Goal: Transaction & Acquisition: Book appointment/travel/reservation

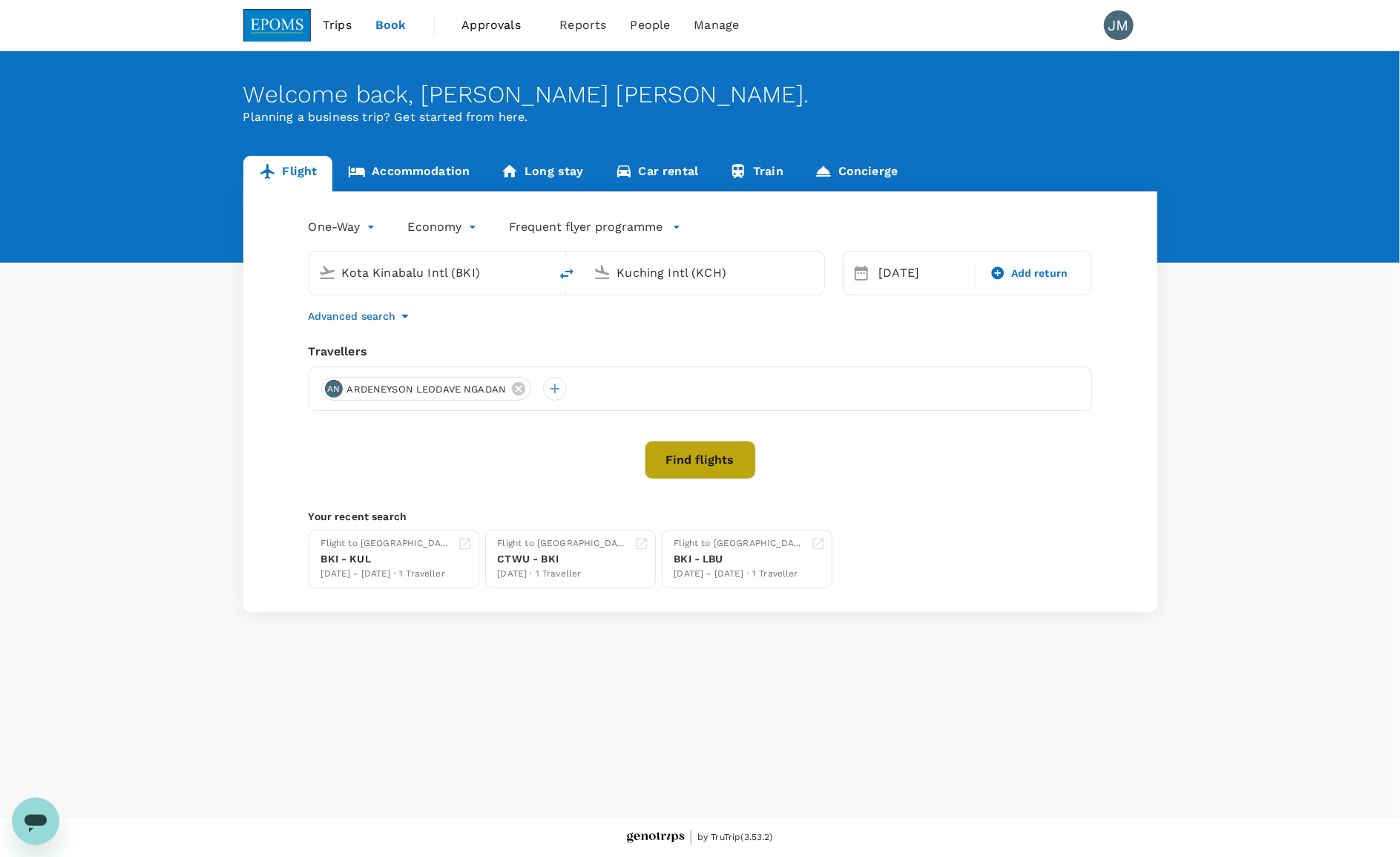
click at [712, 459] on button "Find flights" at bounding box center [700, 460] width 111 height 38
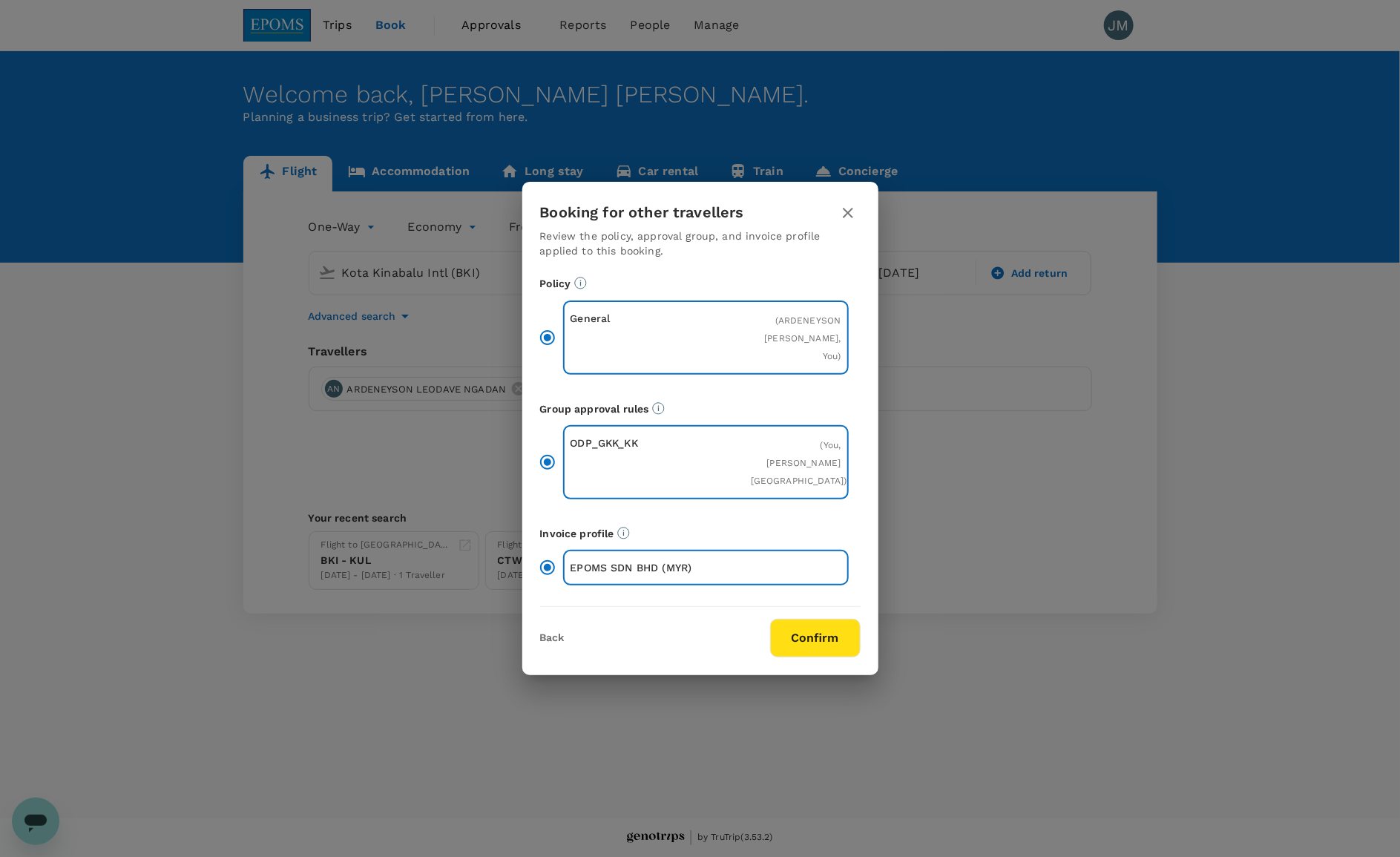
click at [829, 625] on button "Confirm" at bounding box center [815, 638] width 90 height 38
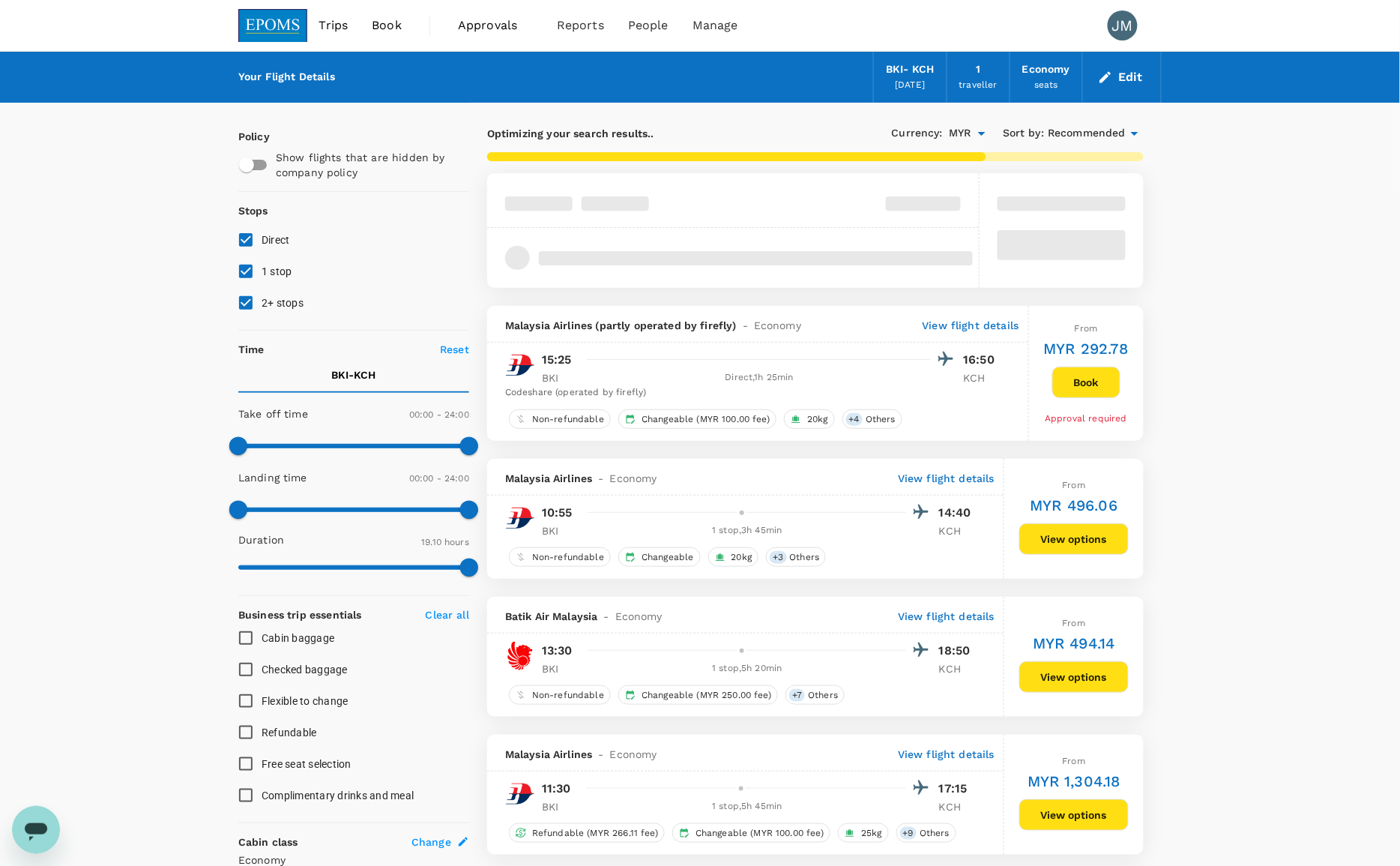
click at [301, 708] on span "Flexible to change" at bounding box center [305, 701] width 87 height 18
click at [262, 708] on input "Flexible to change" at bounding box center [245, 700] width 31 height 32
checkbox input "true"
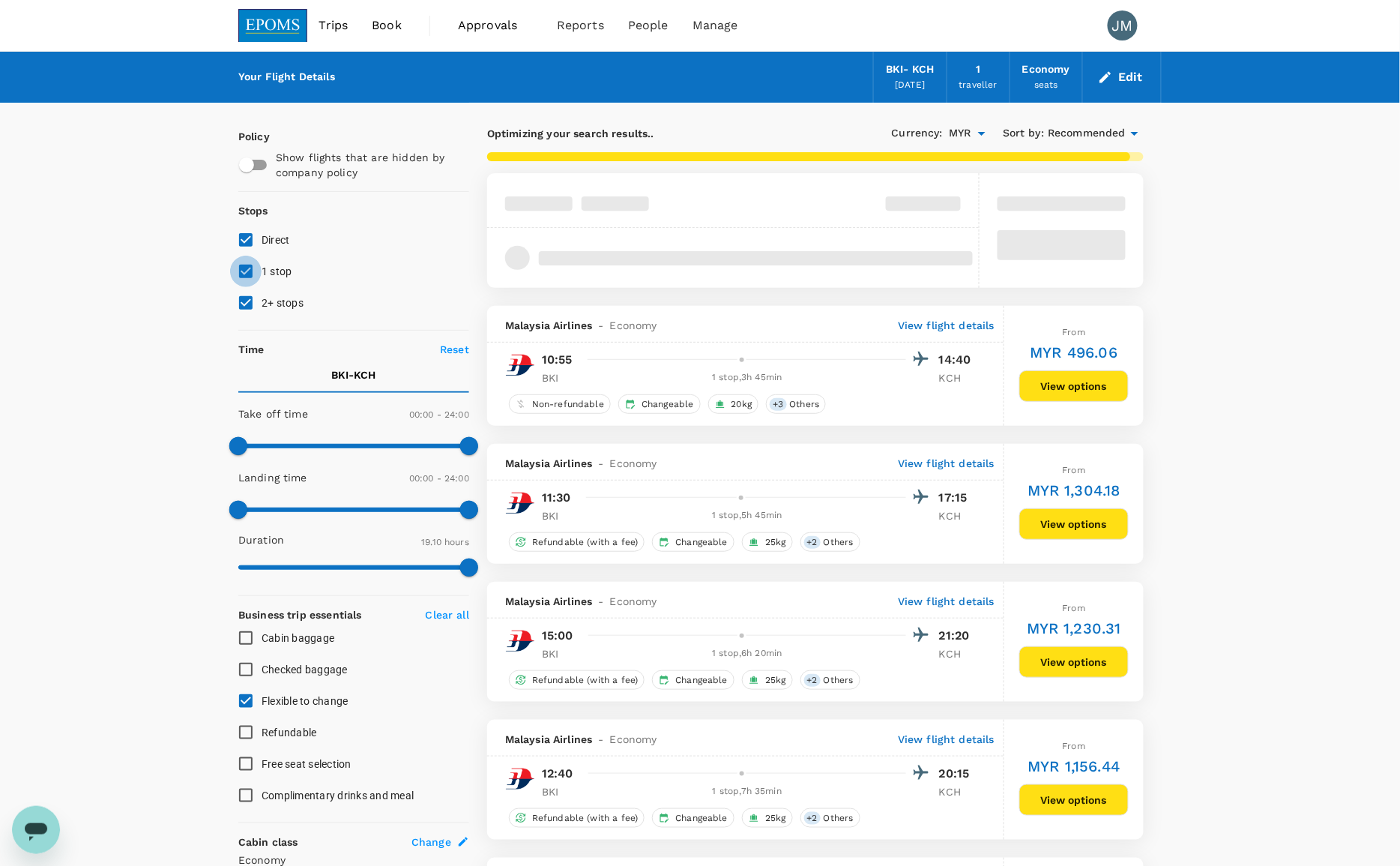
click at [245, 270] on input "1 stop" at bounding box center [245, 271] width 31 height 32
checkbox input "false"
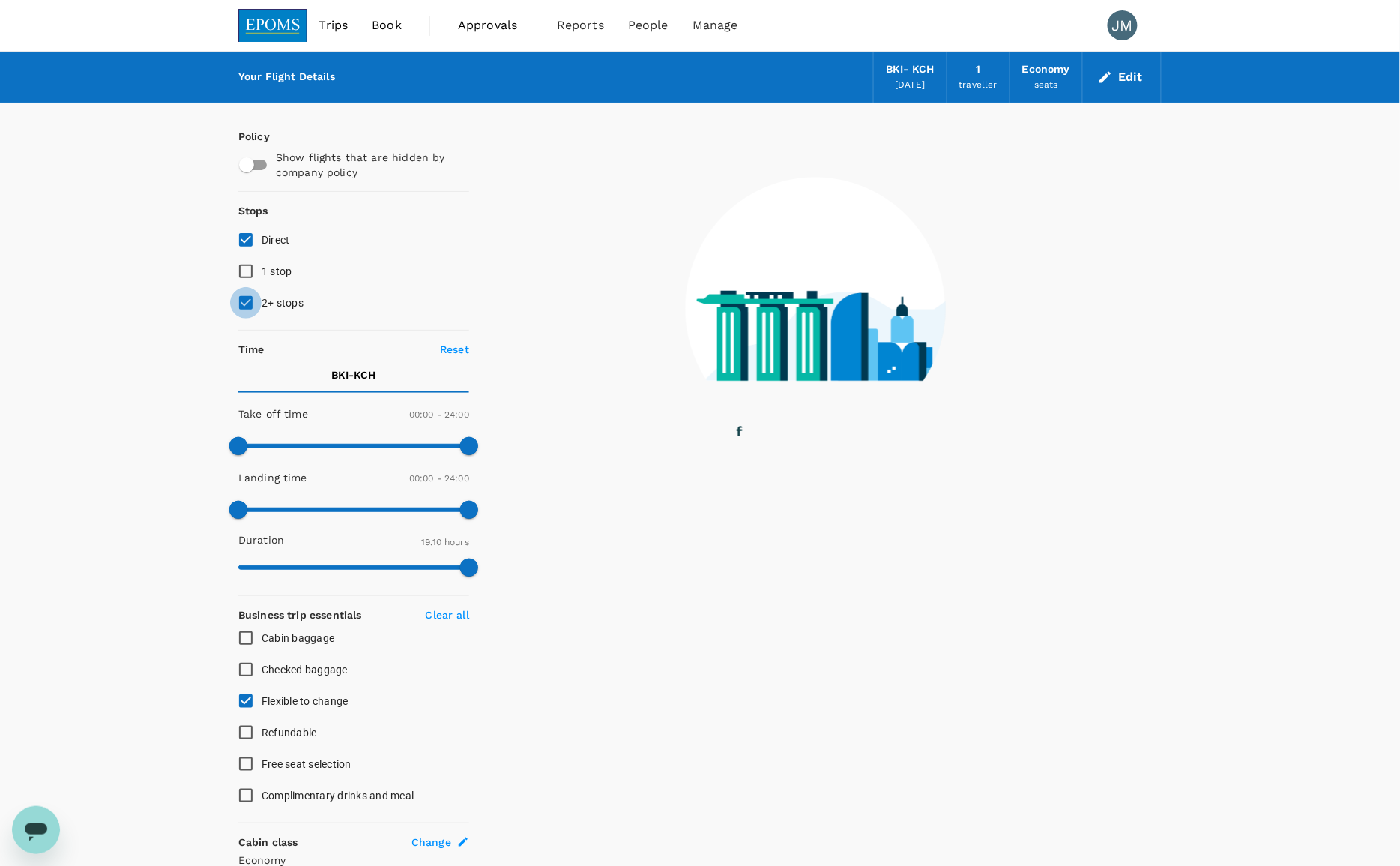
click at [248, 302] on input "2+ stops" at bounding box center [245, 302] width 31 height 32
checkbox input "false"
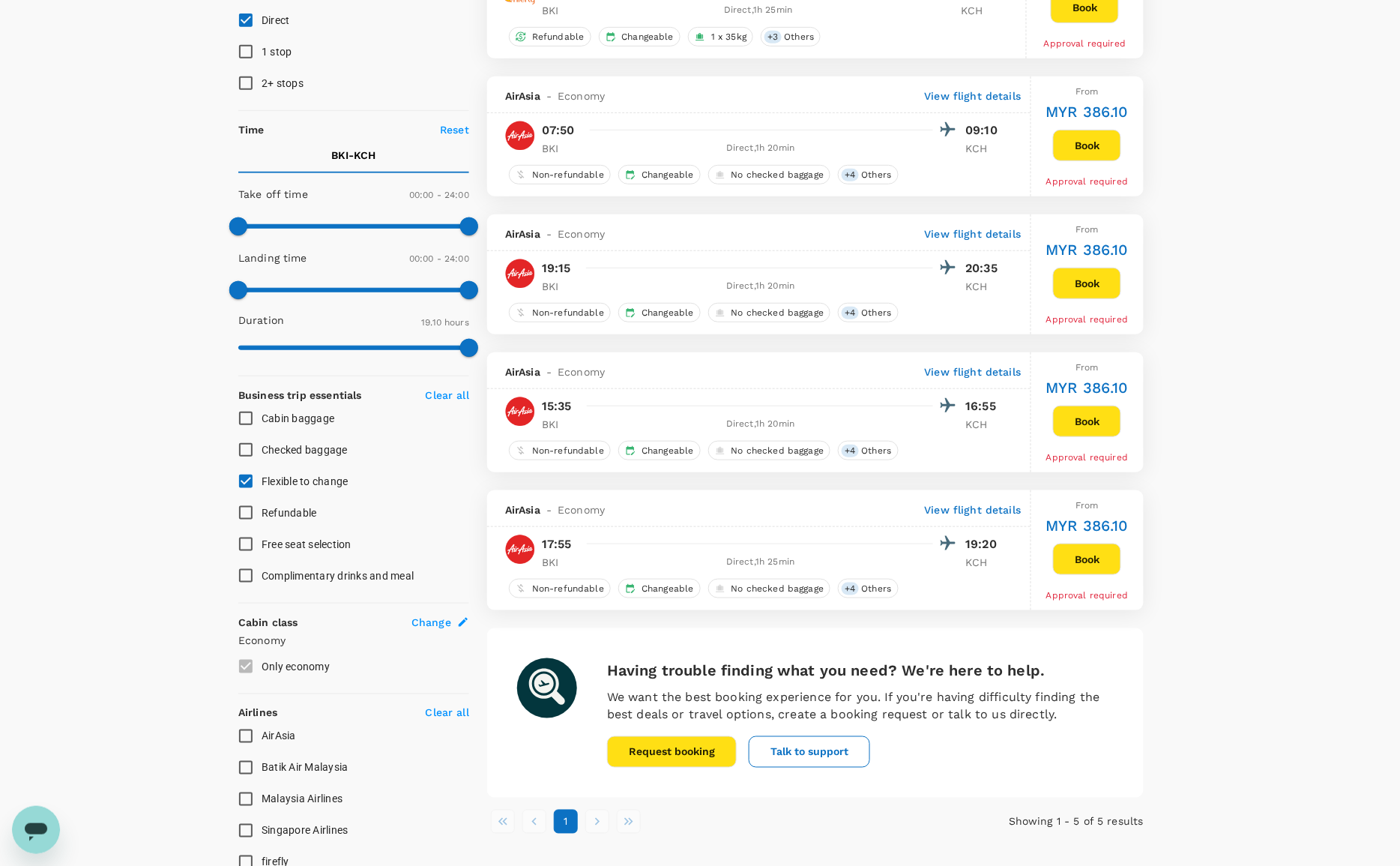
scroll to position [281, 0]
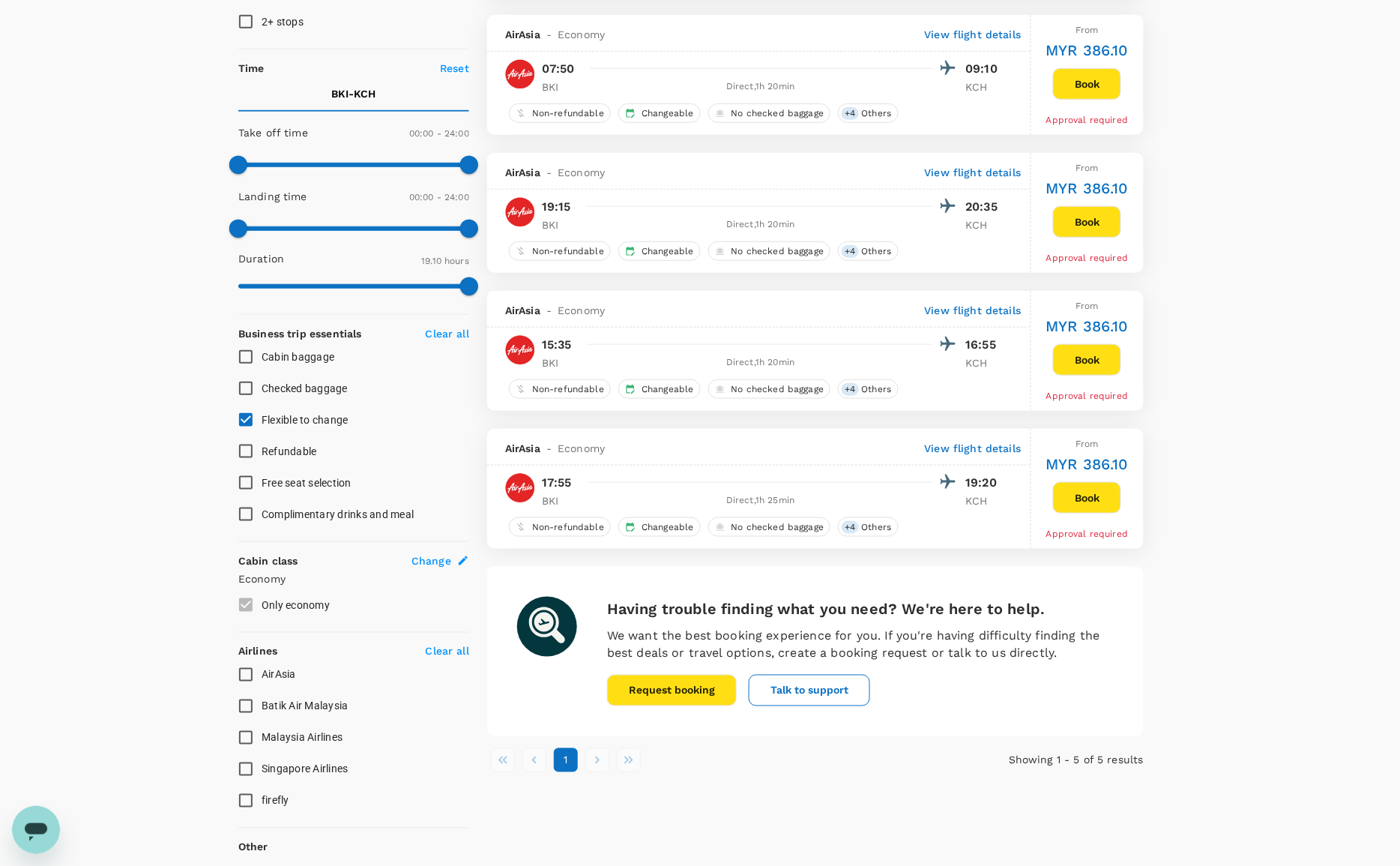
click at [266, 675] on span "AirAsia" at bounding box center [279, 675] width 35 height 12
click at [262, 675] on input "AirAsia" at bounding box center [245, 675] width 31 height 32
checkbox input "true"
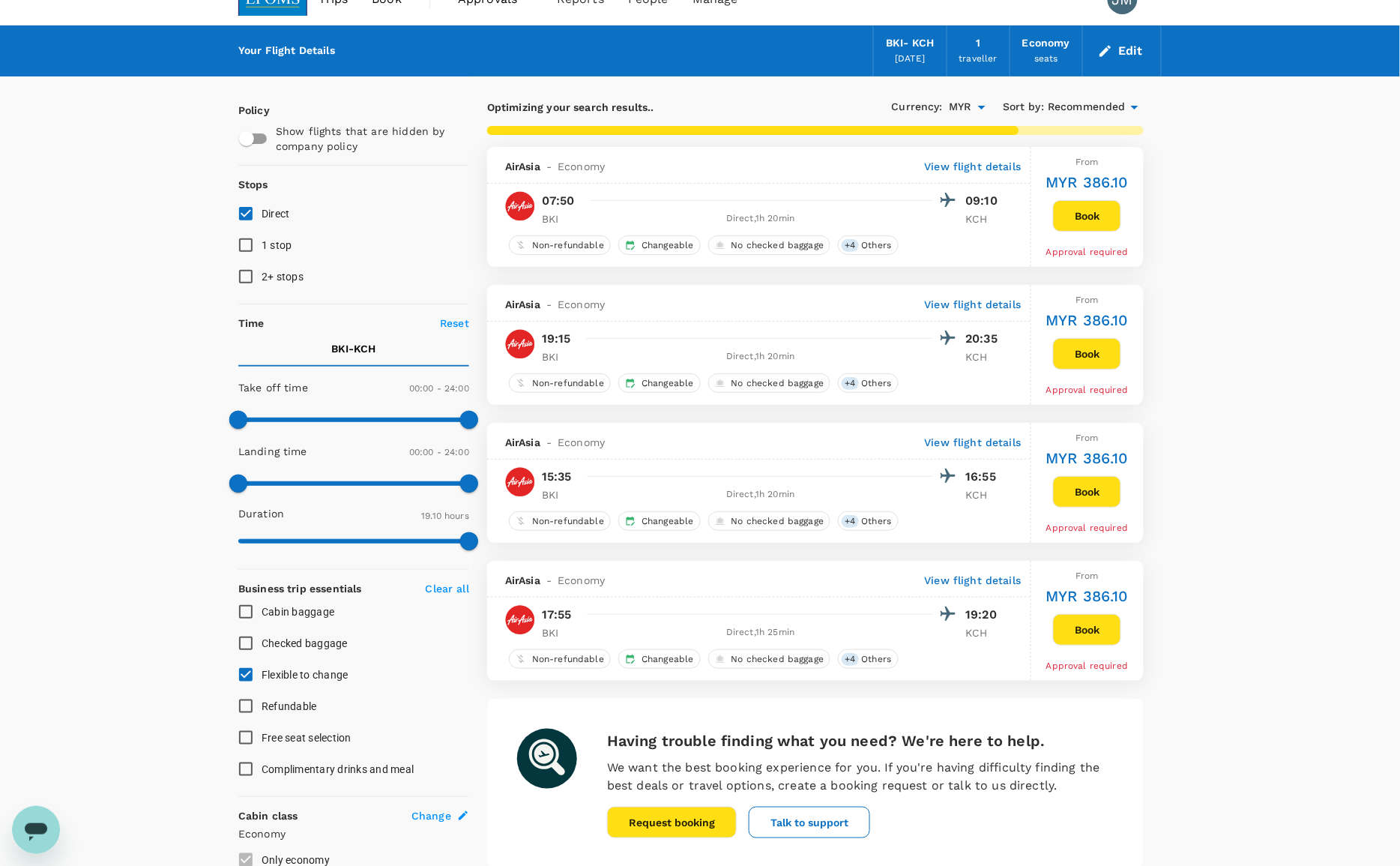
scroll to position [0, 0]
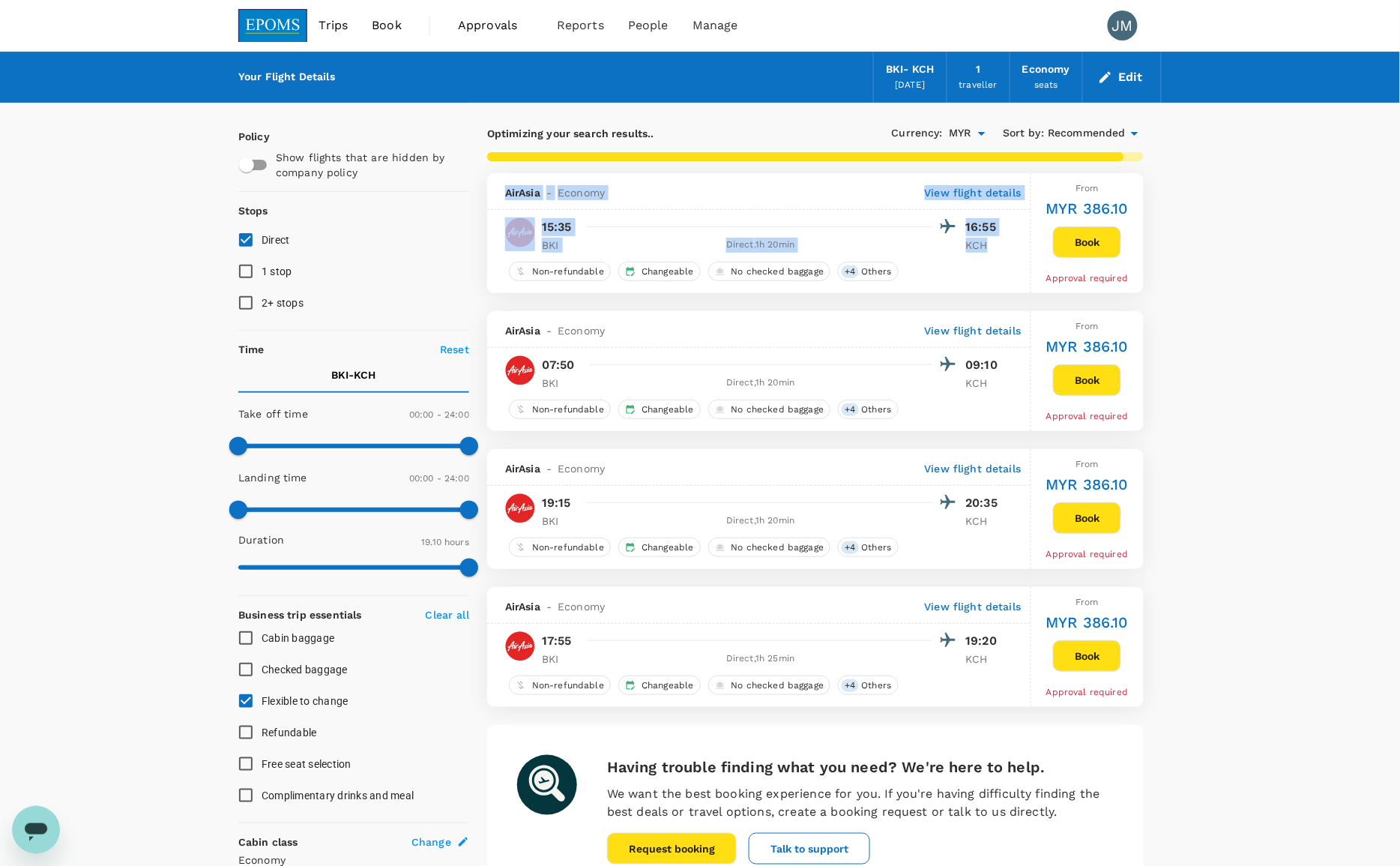
drag, startPoint x: 504, startPoint y: 187, endPoint x: 993, endPoint y: 252, distance: 493.3
click at [993, 252] on div "AirAsia - Economy View flight details 15:35 16:55 BKI Direct , 1h 20min KCH Non…" at bounding box center [759, 233] width 544 height 120
copy div "AirAsia - Economy View flight details 15:35 16:55 BKI Direct , 1h 20min KCH"
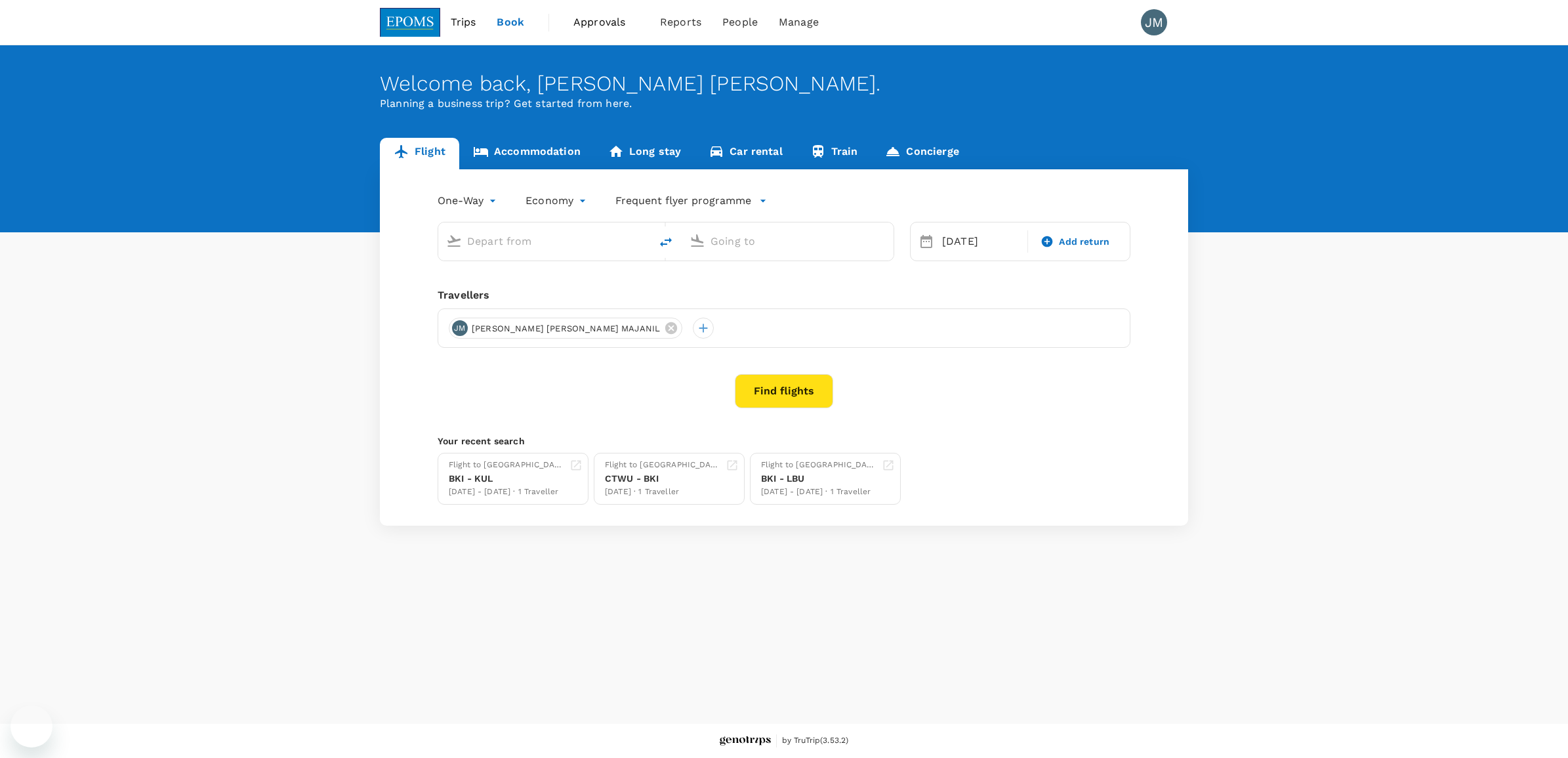
type input "Kota Kinabalu Intl (BKI)"
type input "Kuching Intl (KCH)"
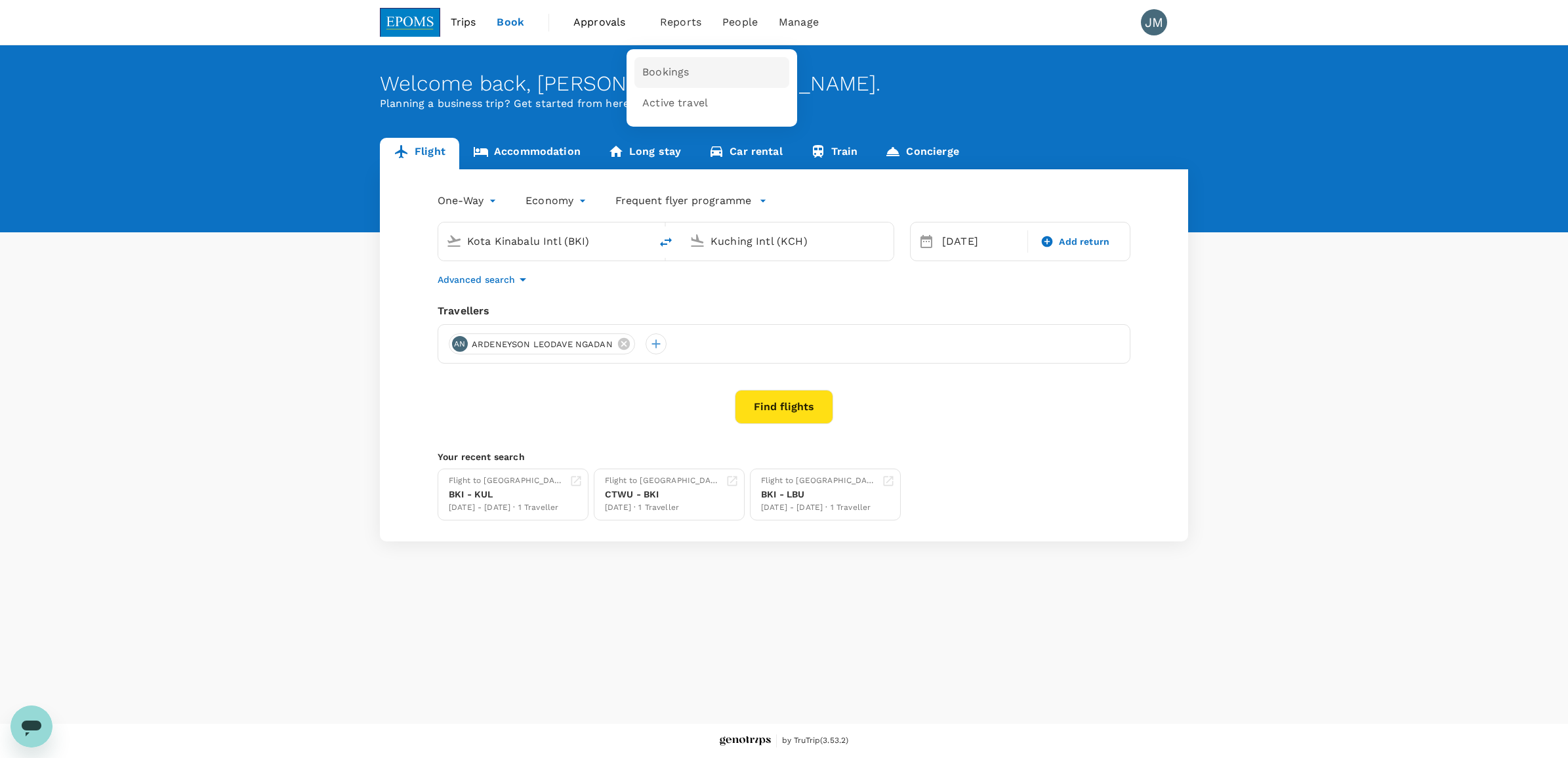
click at [660, 63] on link "Bookings" at bounding box center [711, 73] width 155 height 31
